Goal: Information Seeking & Learning: Learn about a topic

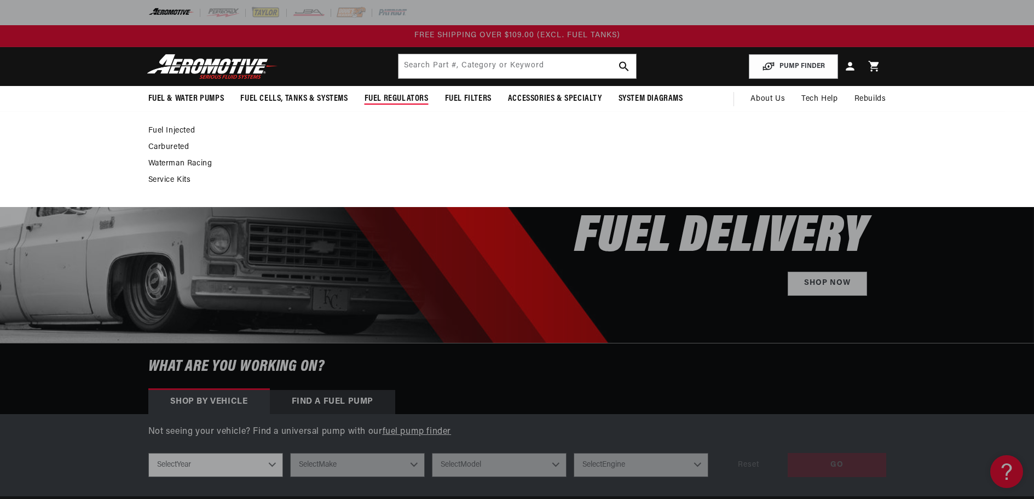
click at [400, 96] on span "Fuel Regulators" at bounding box center [396, 98] width 64 height 11
click at [185, 127] on link "Fuel Injected" at bounding box center [511, 131] width 727 height 10
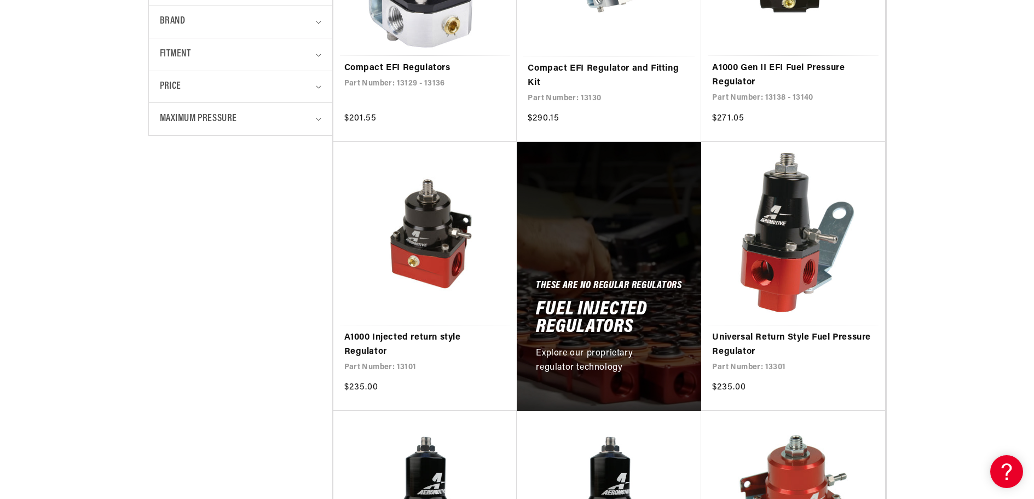
scroll to position [493, 0]
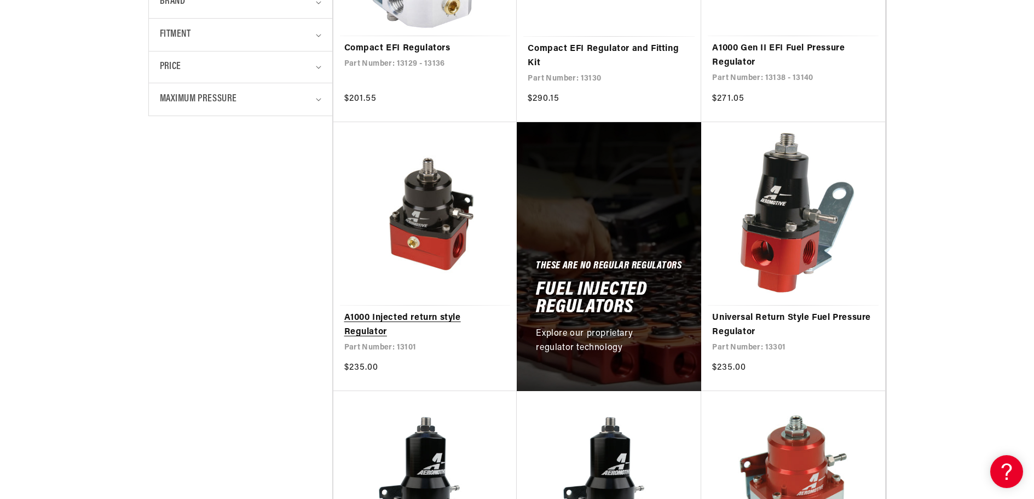
click at [408, 311] on link "A1000 Injected return style Regulator" at bounding box center [425, 325] width 162 height 28
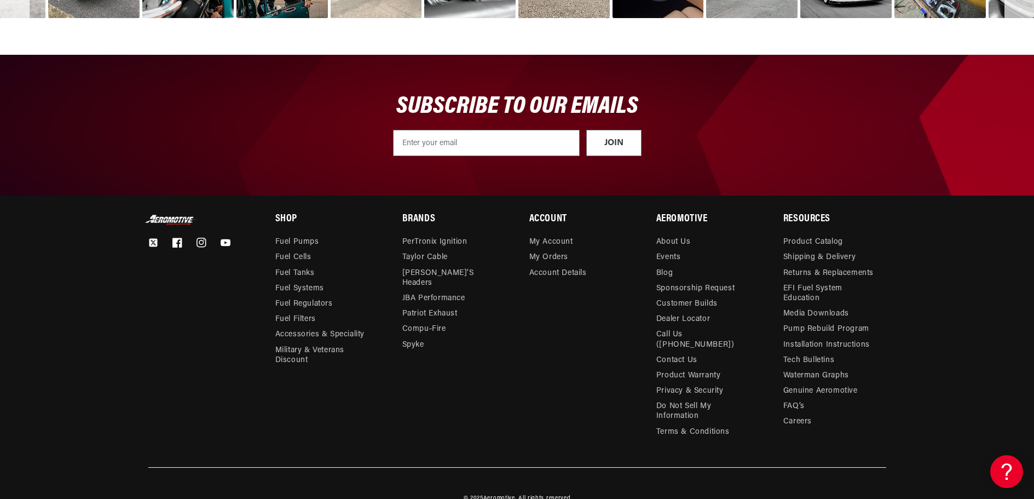
scroll to position [1792, 0]
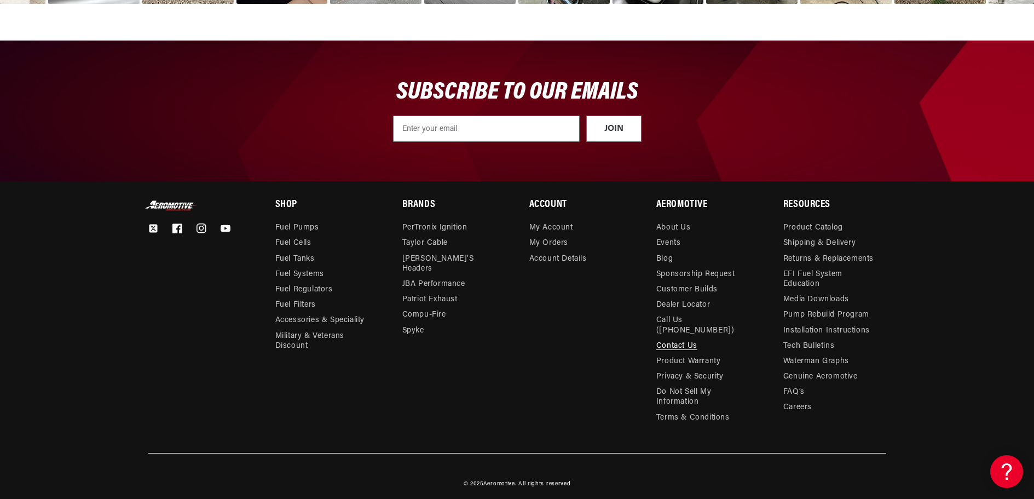
click at [668, 338] on link "Contact Us" at bounding box center [676, 345] width 41 height 15
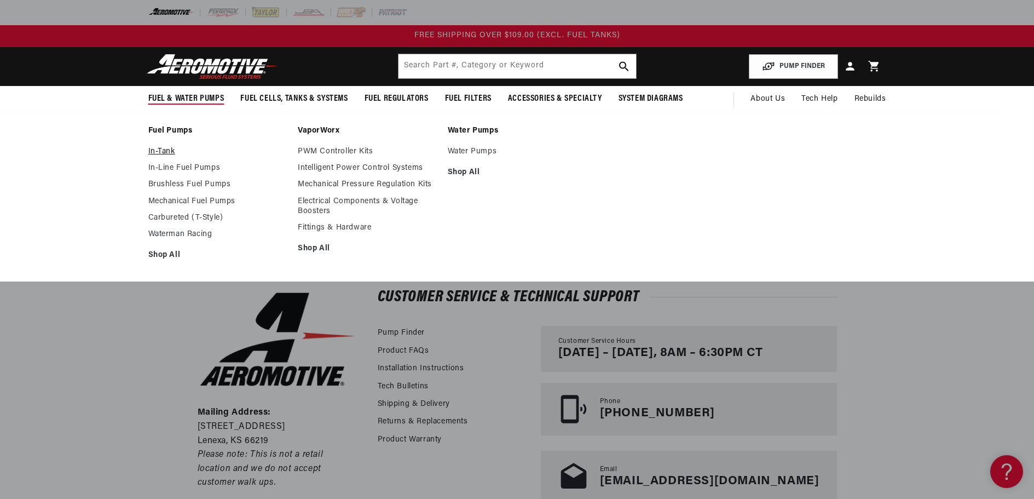
click at [164, 151] on link "In-Tank" at bounding box center [217, 152] width 139 height 10
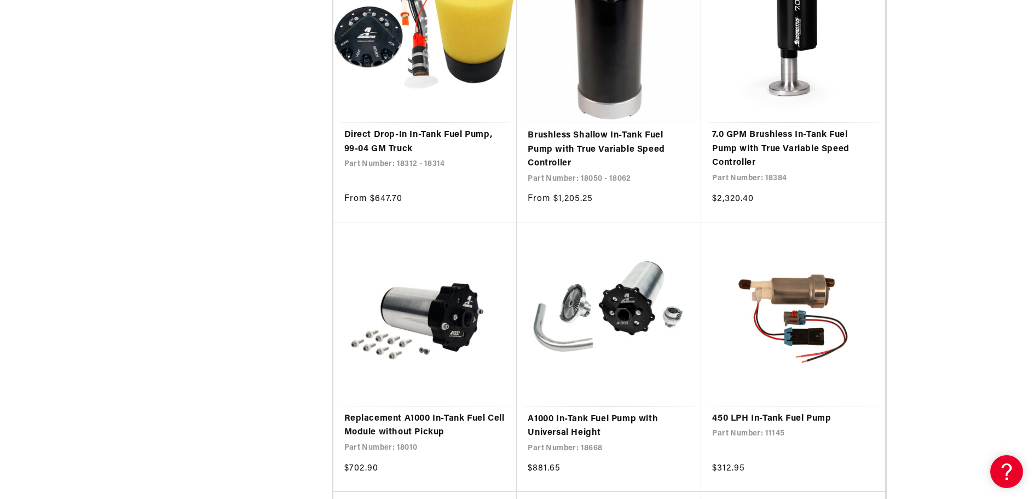
scroll to position [1587, 0]
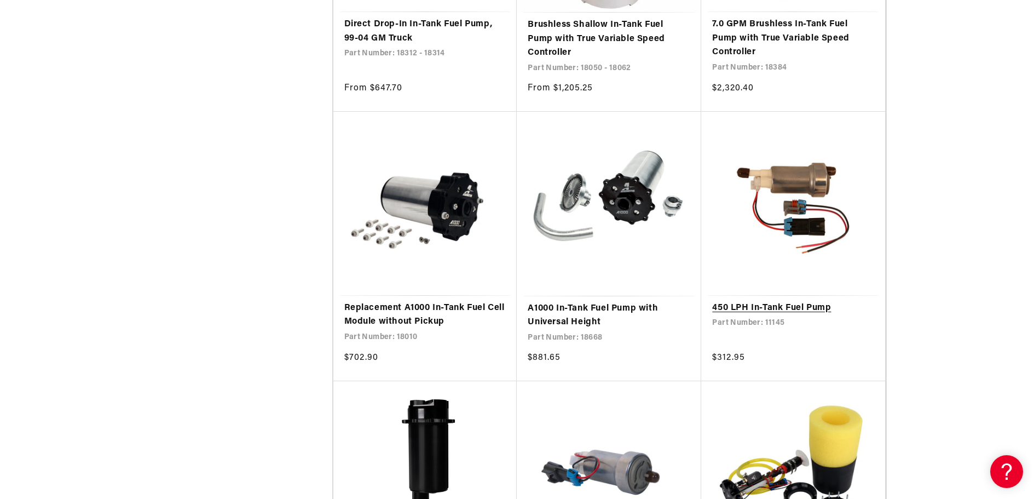
click at [769, 301] on link "450 LPH In-Tank Fuel Pump" at bounding box center [793, 308] width 162 height 14
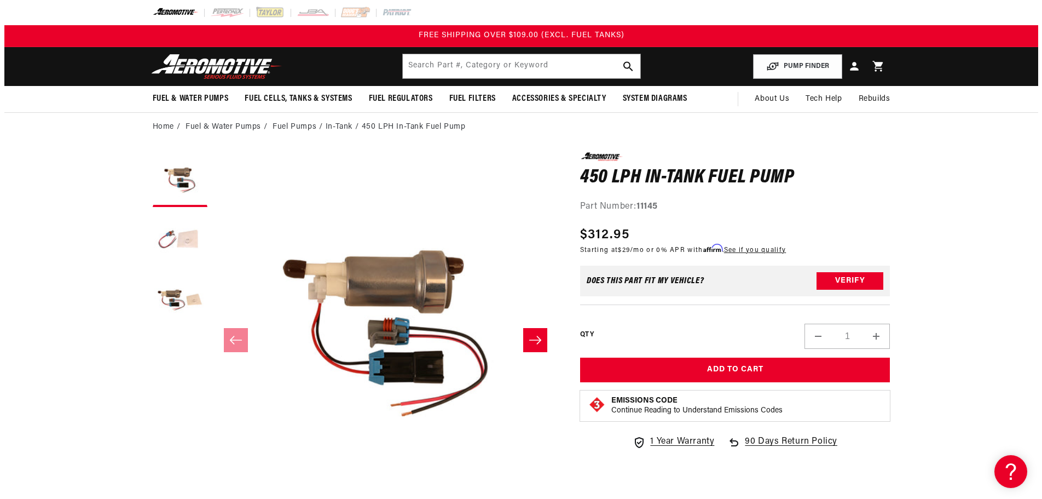
scroll to position [1, 0]
